Goal: Transaction & Acquisition: Purchase product/service

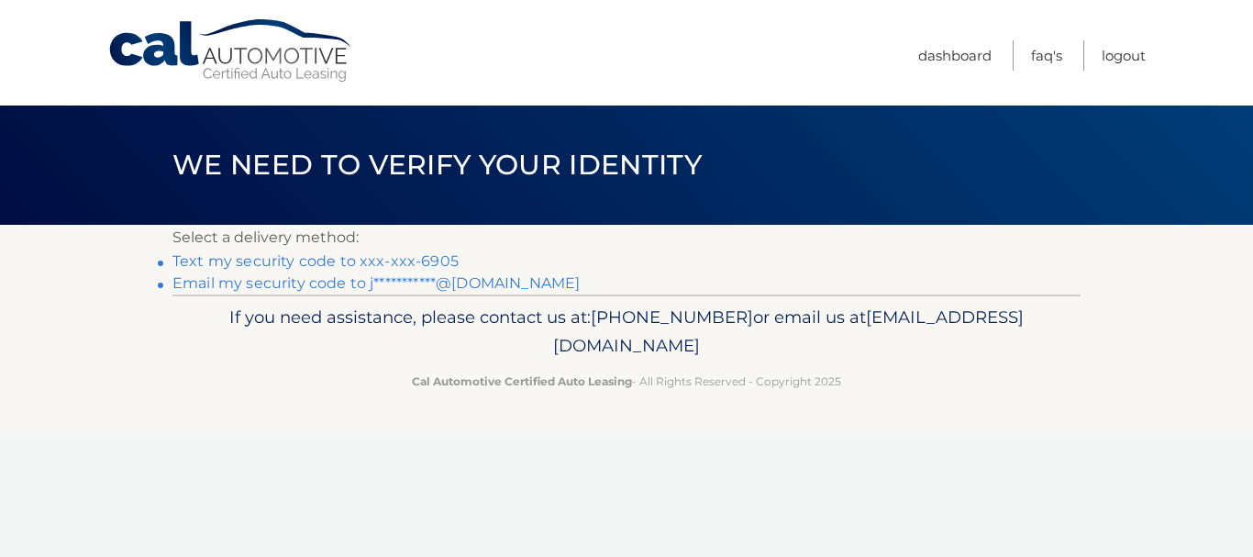
click at [298, 261] on link "Text my security code to xxx-xxx-6905" at bounding box center [315, 260] width 286 height 17
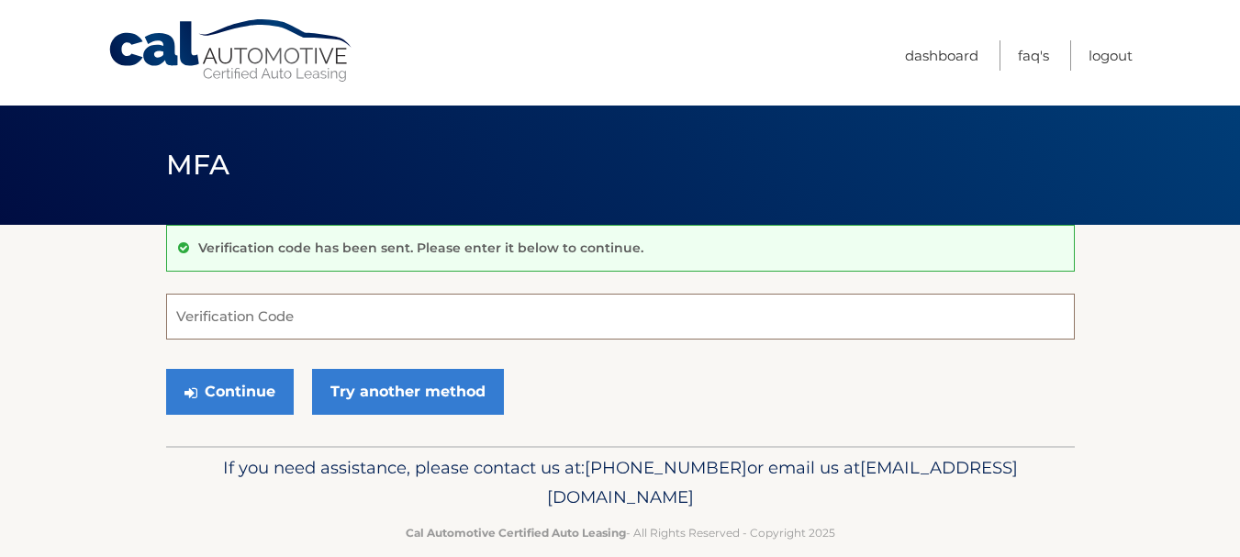
click at [227, 315] on input "Verification Code" at bounding box center [620, 317] width 908 height 46
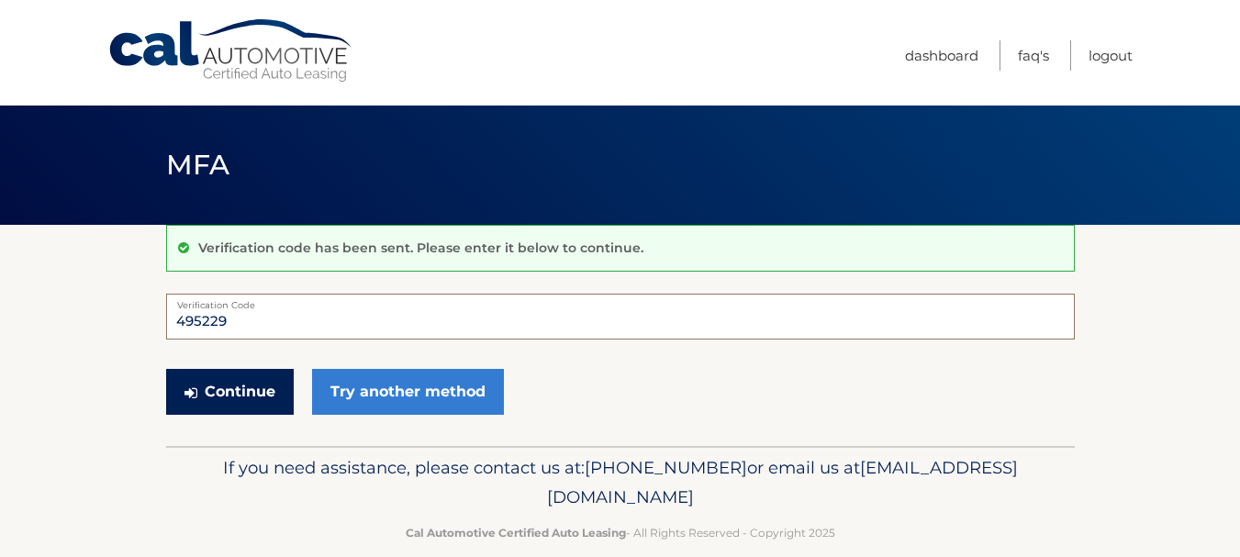
type input "495229"
click at [240, 387] on button "Continue" at bounding box center [230, 392] width 128 height 46
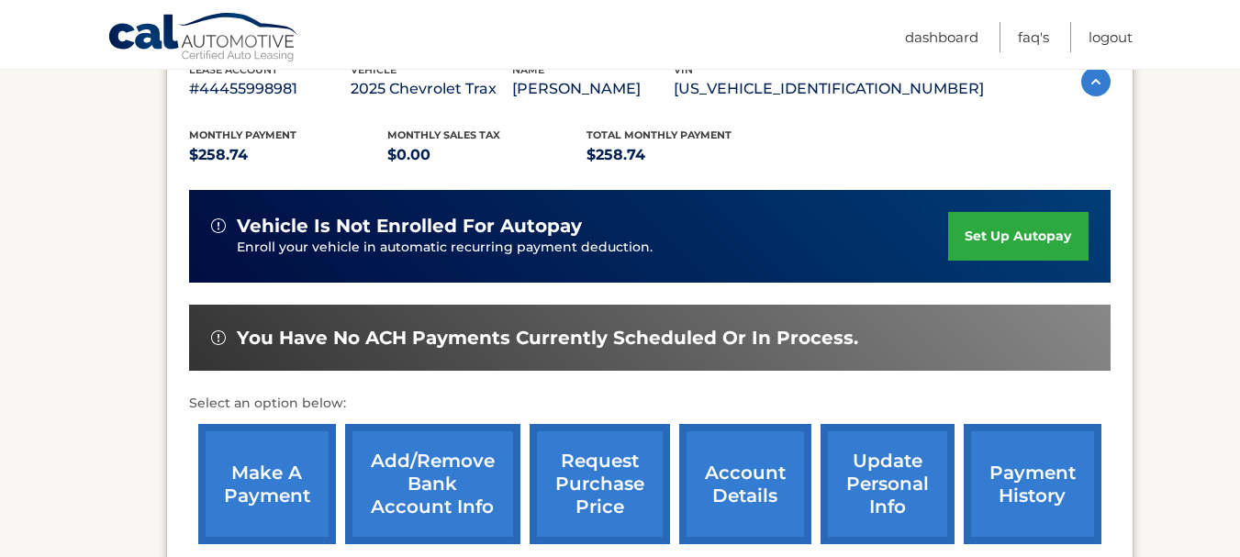
scroll to position [367, 0]
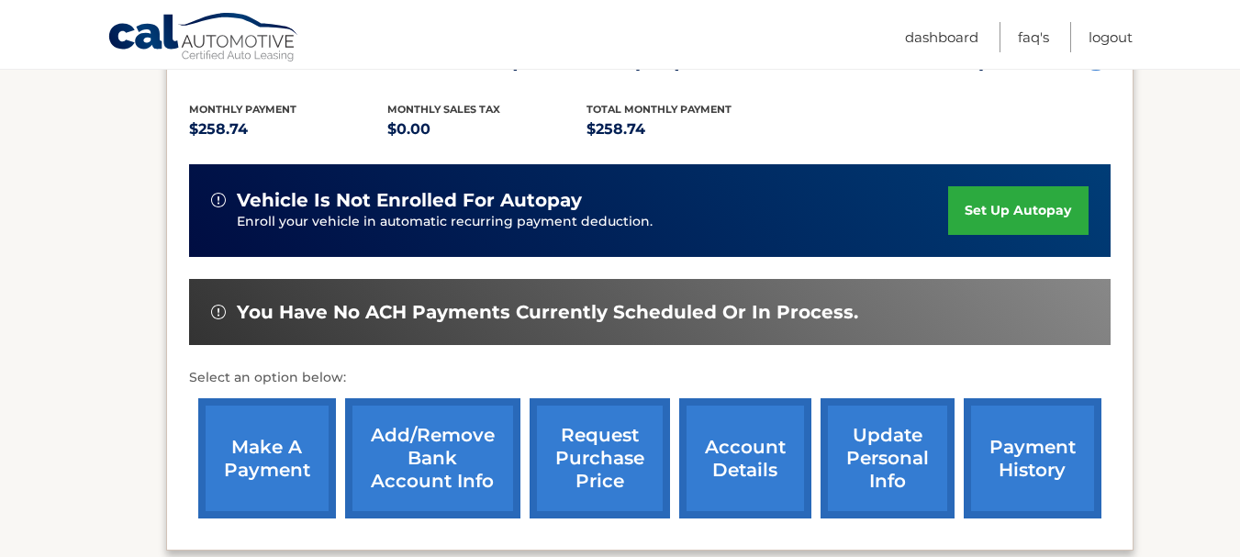
click at [262, 448] on link "make a payment" at bounding box center [267, 458] width 138 height 120
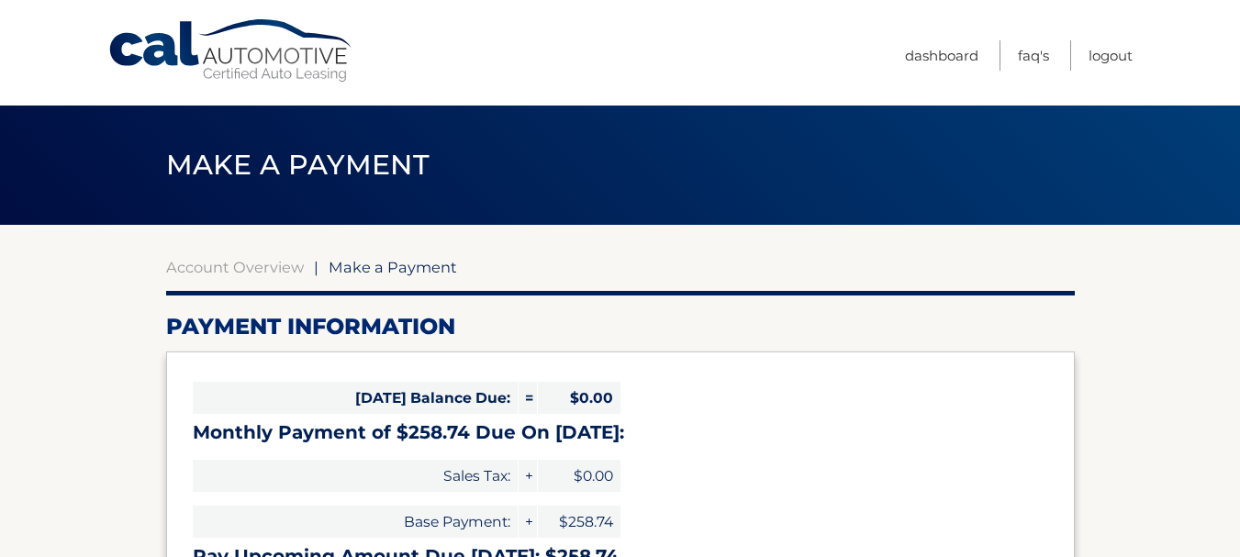
select select "Y2Y0YzNiNjQtY2VhYS00MjBiLTgxMjAtZDEwZDg4OWFhOTc0"
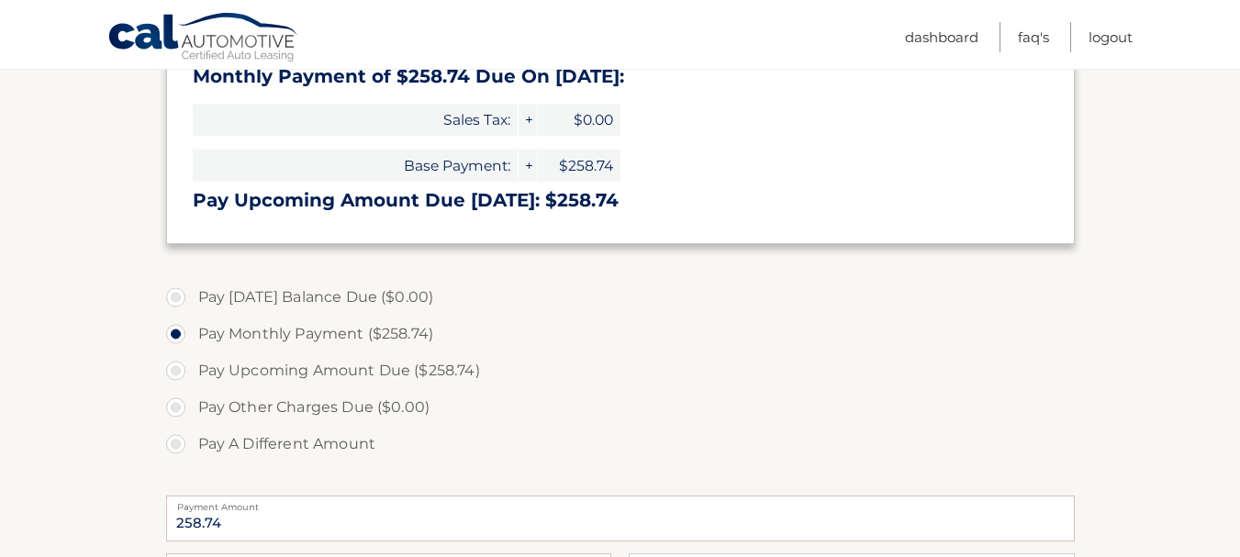
scroll to position [367, 0]
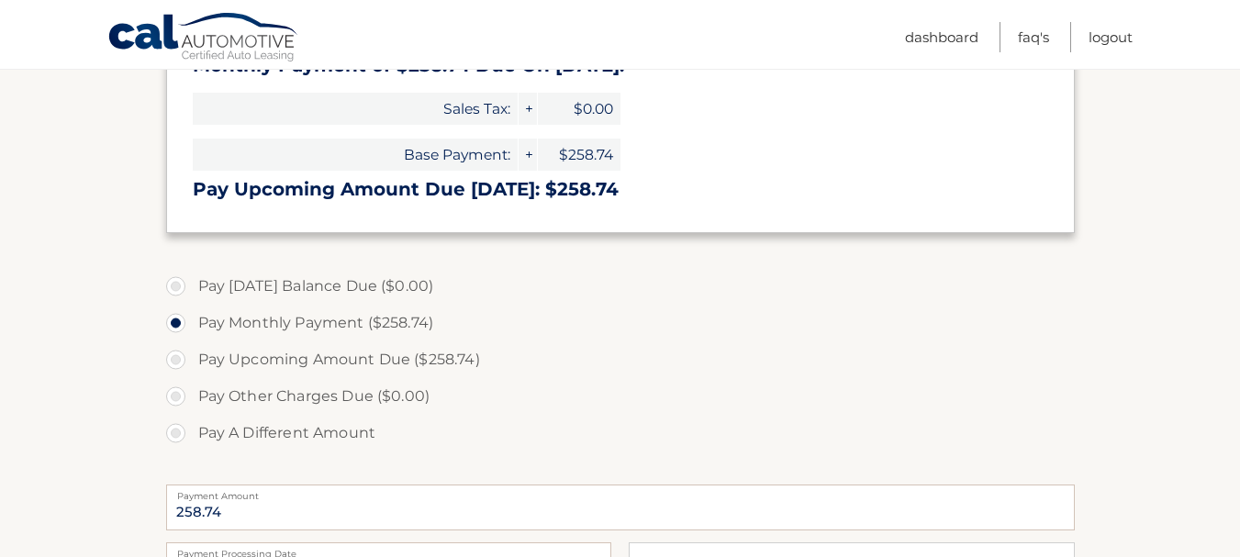
click at [334, 324] on label "Pay Monthly Payment ($258.74)" at bounding box center [620, 323] width 908 height 37
click at [192, 324] on input "Pay Monthly Payment ($258.74)" at bounding box center [182, 319] width 18 height 29
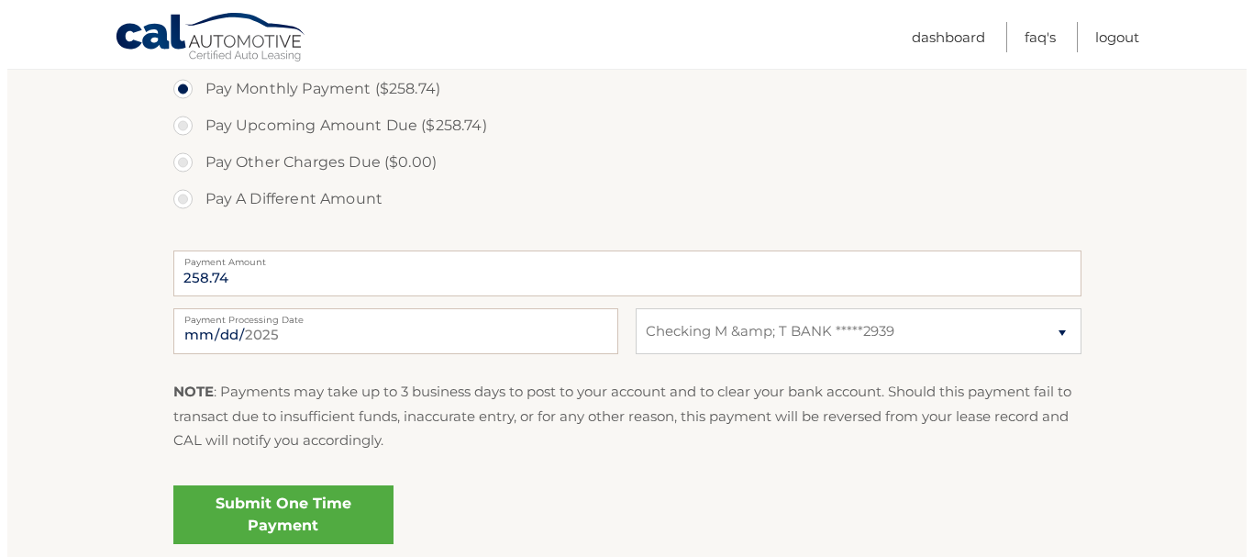
scroll to position [642, 0]
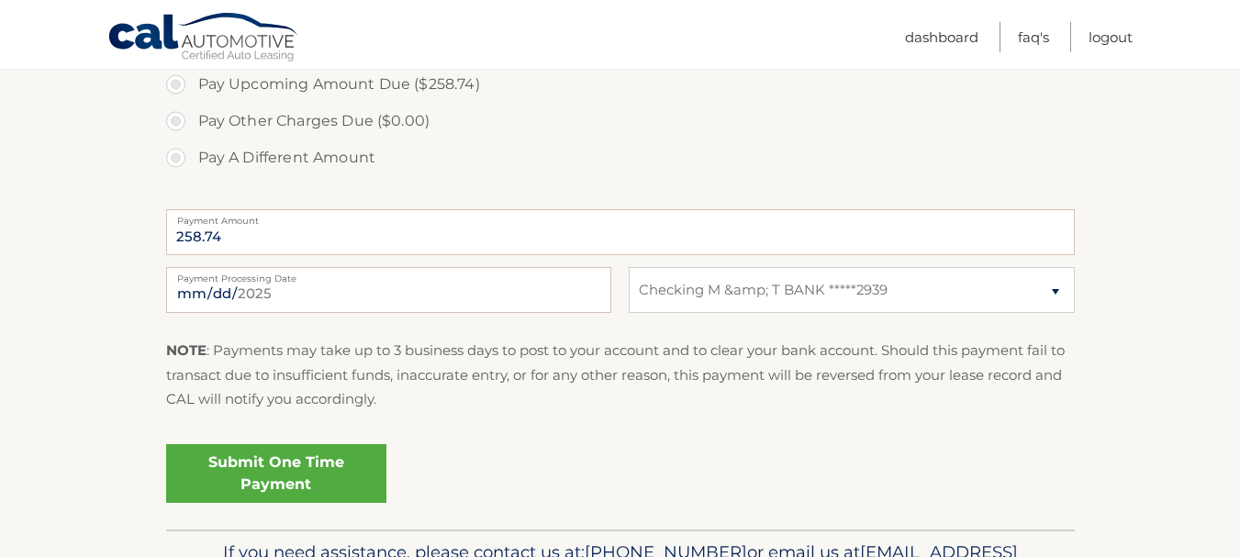
click at [249, 469] on link "Submit One Time Payment" at bounding box center [276, 473] width 220 height 59
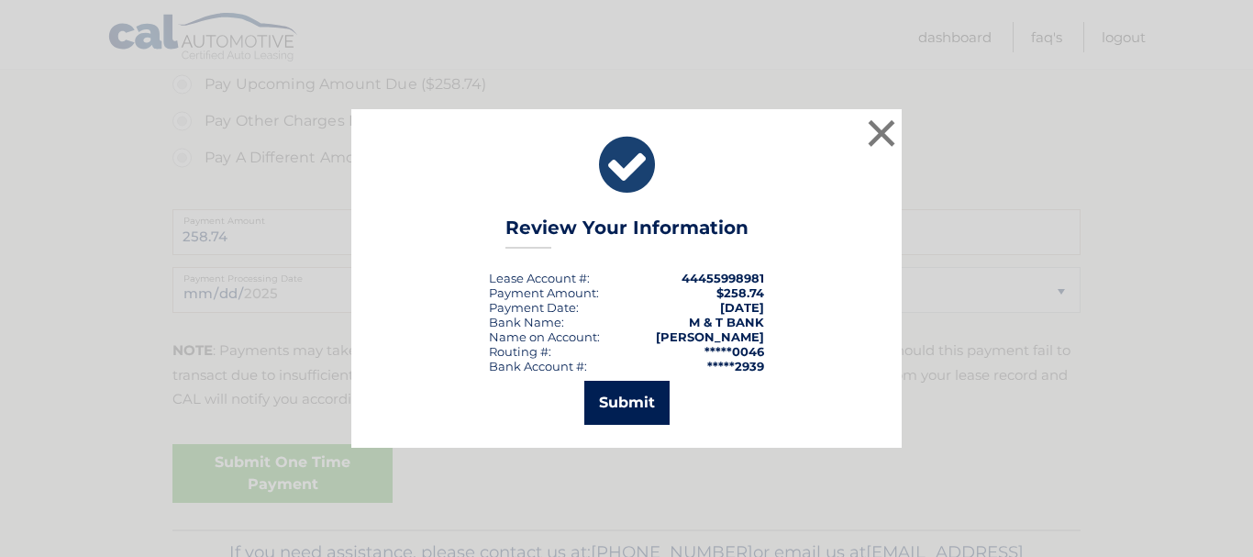
click at [618, 399] on button "Submit" at bounding box center [626, 403] width 85 height 44
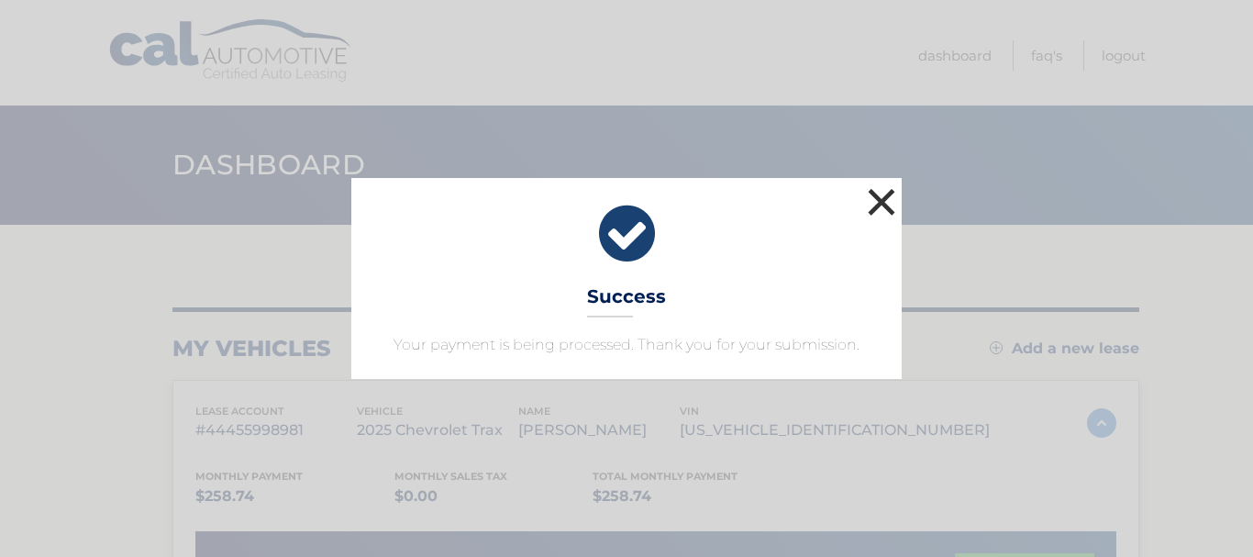
click at [878, 204] on button "×" at bounding box center [881, 202] width 37 height 37
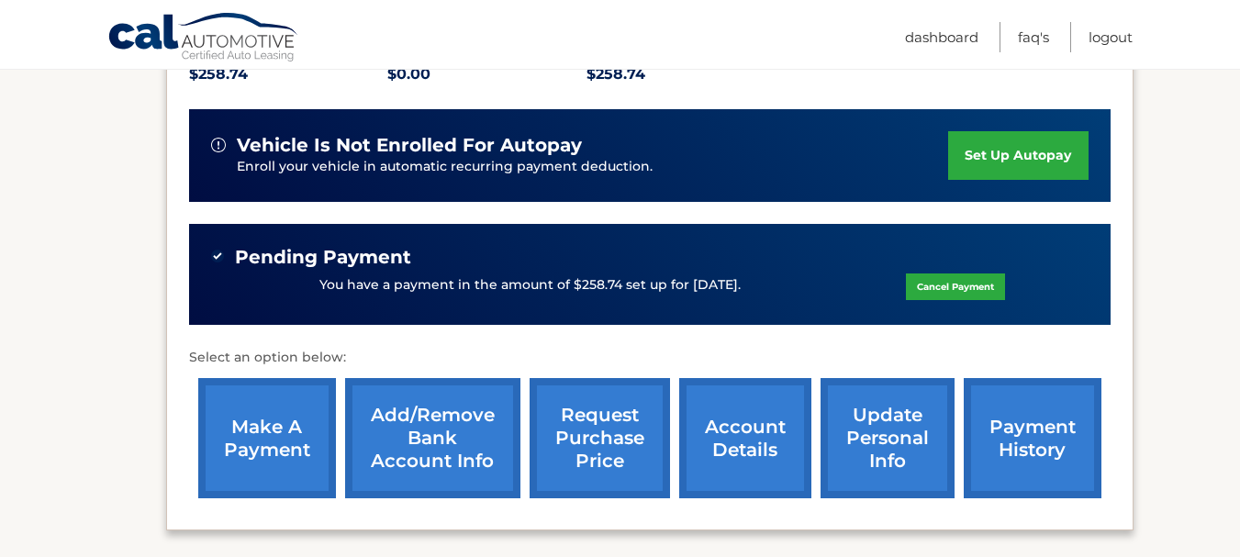
scroll to position [406, 0]
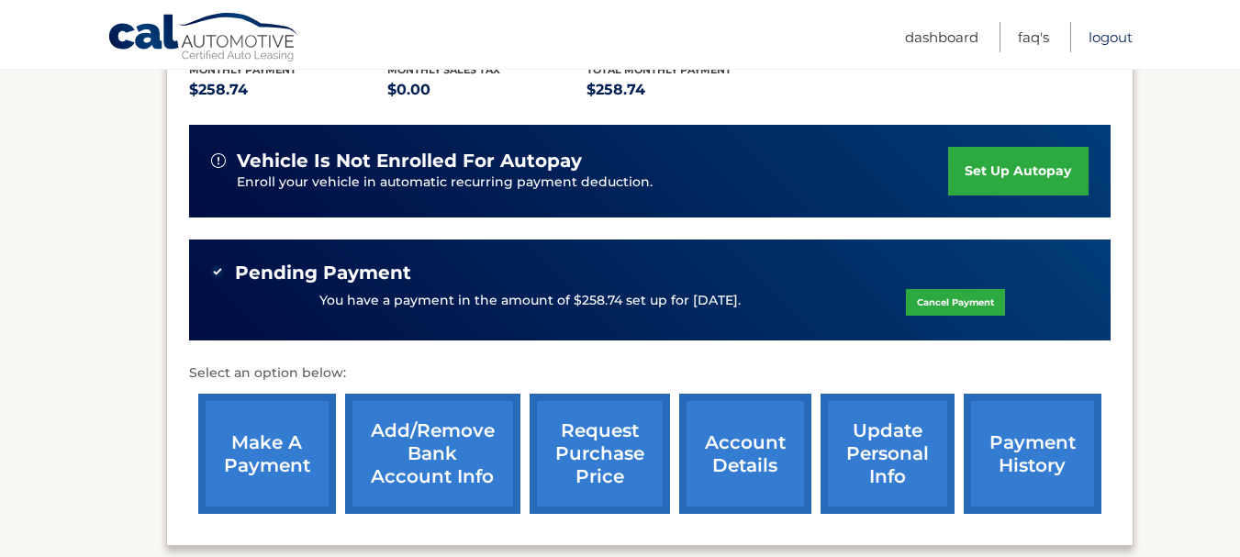
click at [1103, 40] on link "Logout" at bounding box center [1110, 37] width 44 height 30
